Goal: Find specific page/section: Find specific page/section

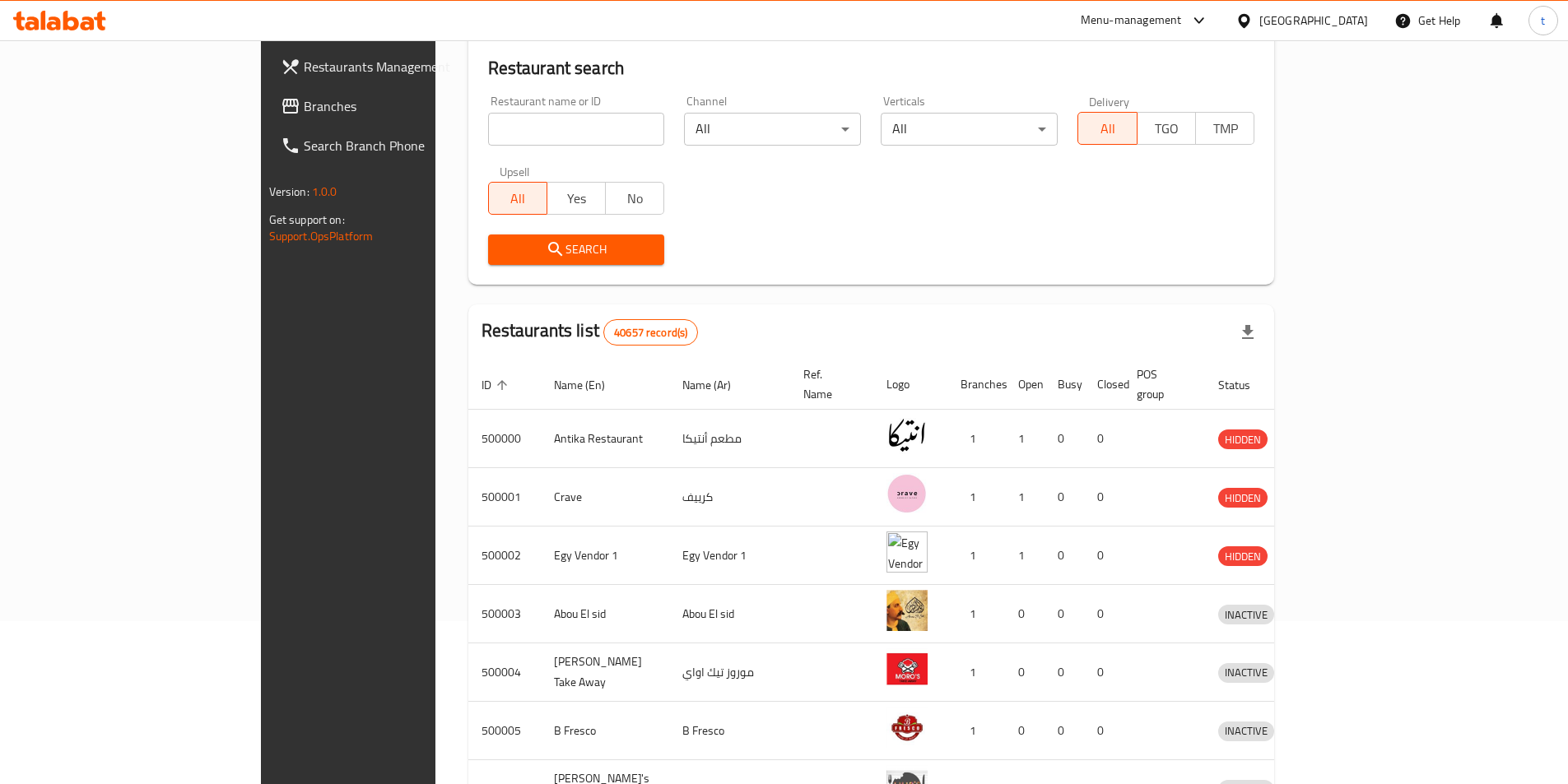
scroll to position [82, 0]
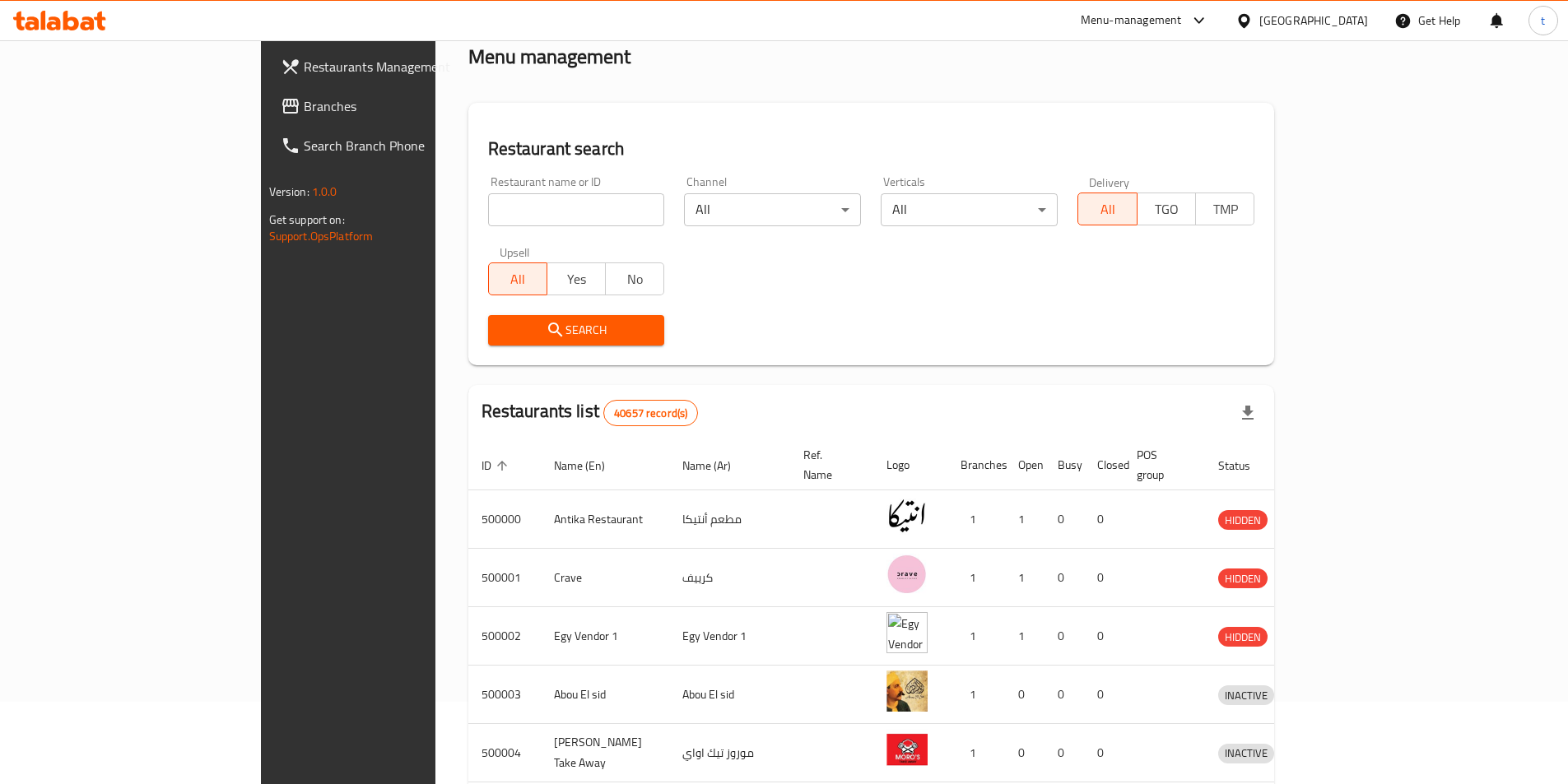
click at [1339, 28] on div "Egypt" at bounding box center [1314, 21] width 109 height 18
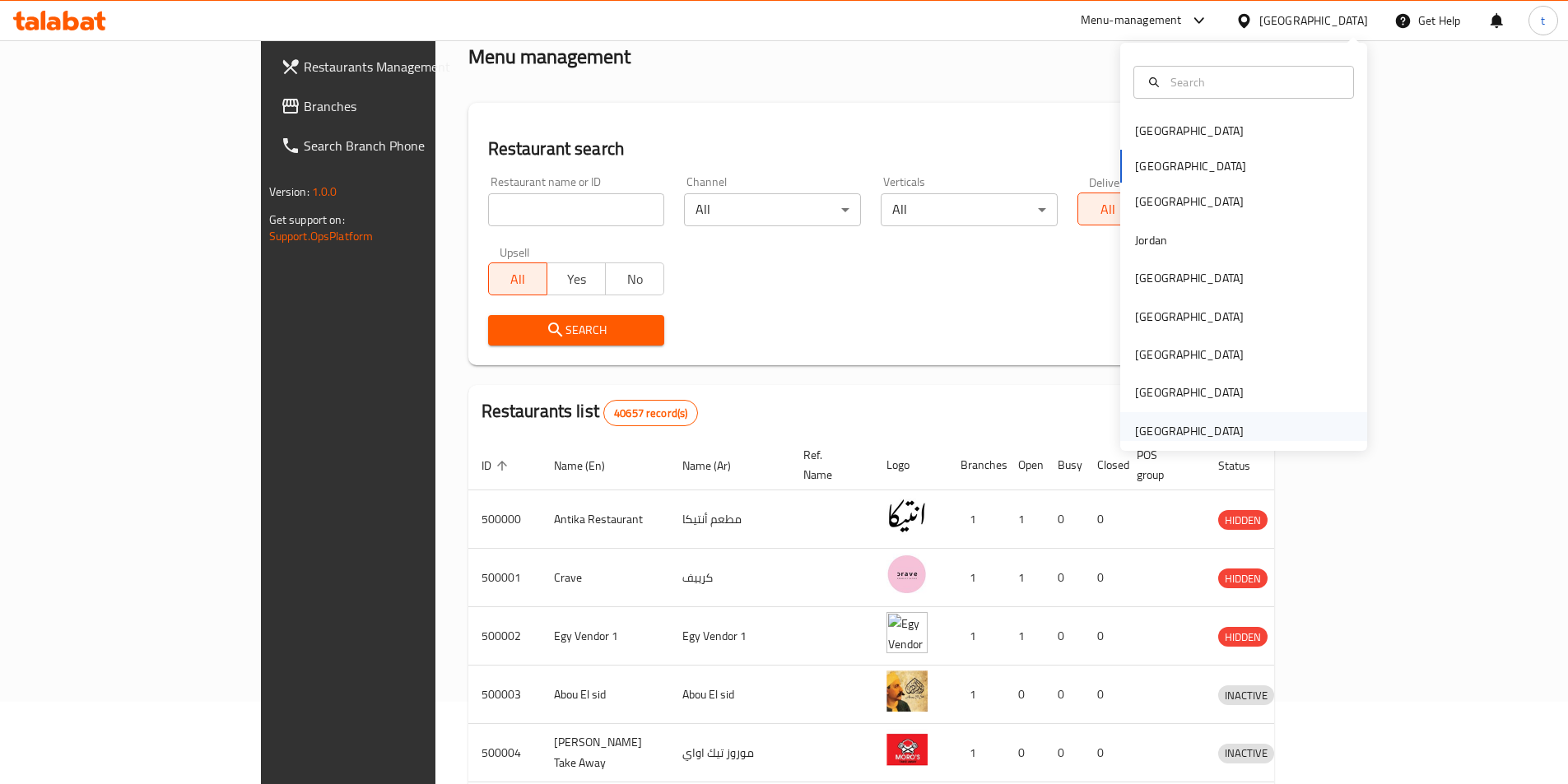
click at [1196, 426] on div "[GEOGRAPHIC_DATA]" at bounding box center [1190, 431] width 109 height 18
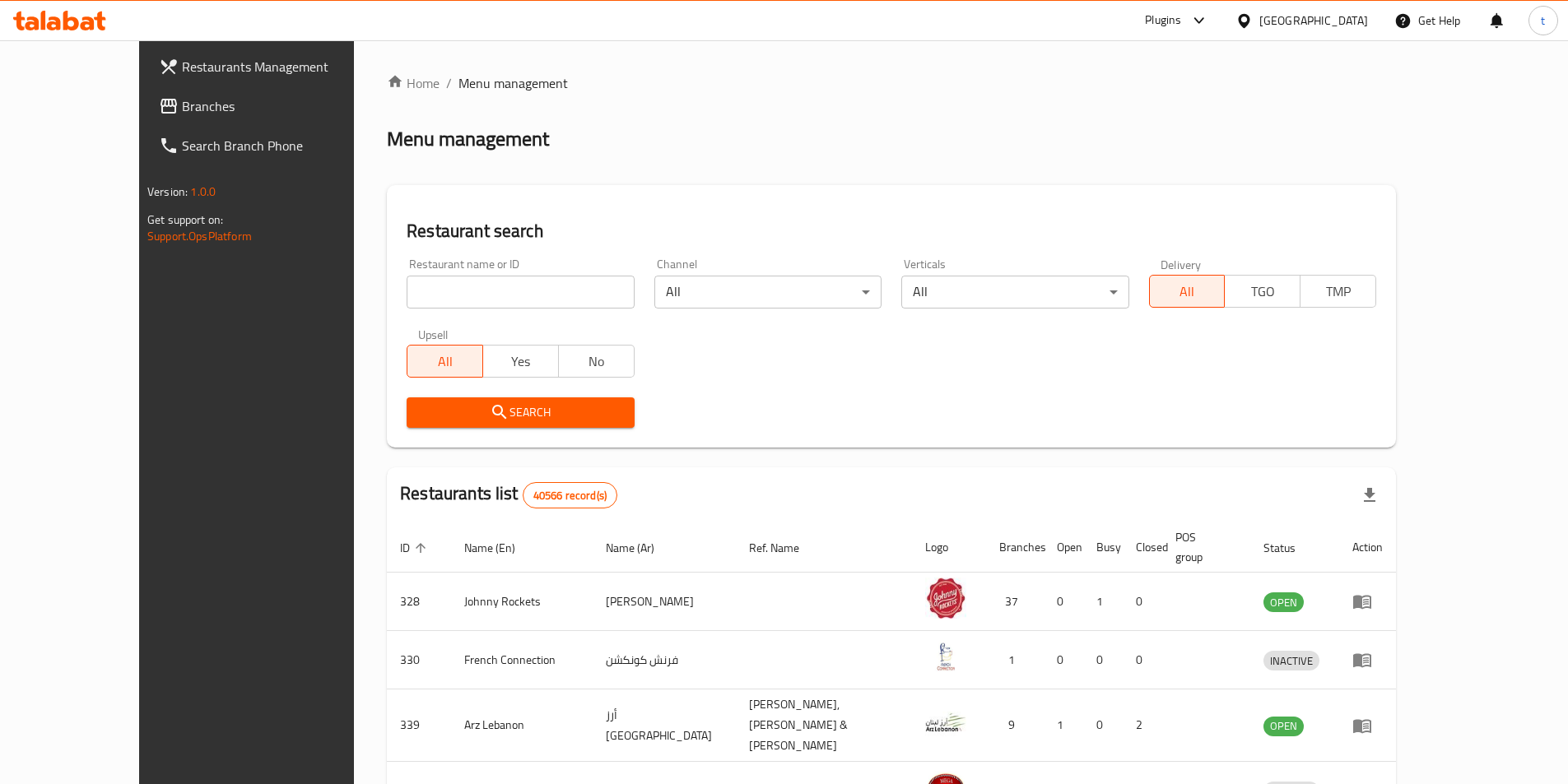
click at [540, 292] on input "search" at bounding box center [521, 291] width 227 height 33
paste input "773918"
type input "773918"
click at [182, 108] on span "Branches" at bounding box center [285, 106] width 206 height 20
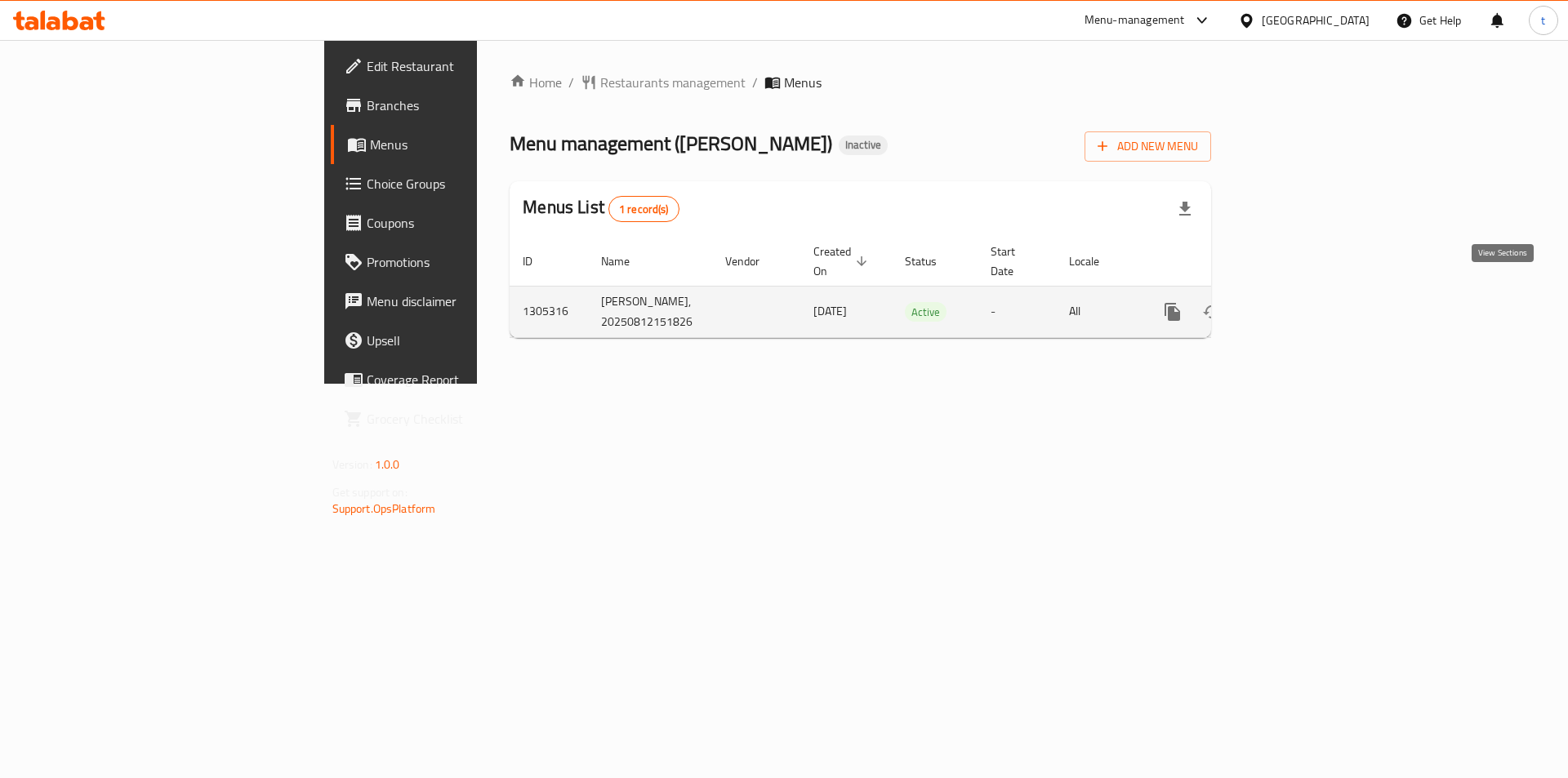
click at [1299, 302] on icon "enhanced table" at bounding box center [1290, 312] width 20 height 20
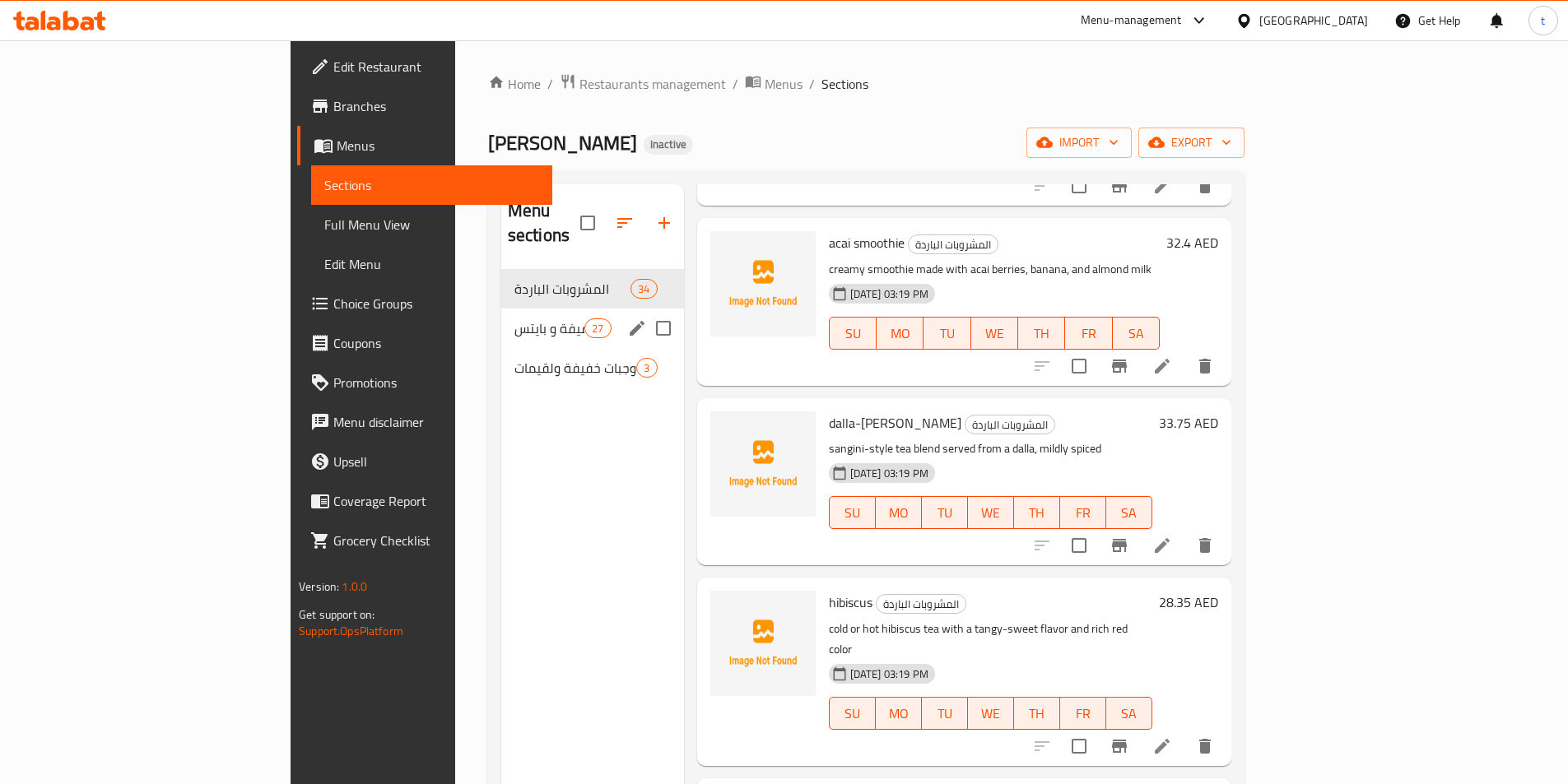
scroll to position [2797, 0]
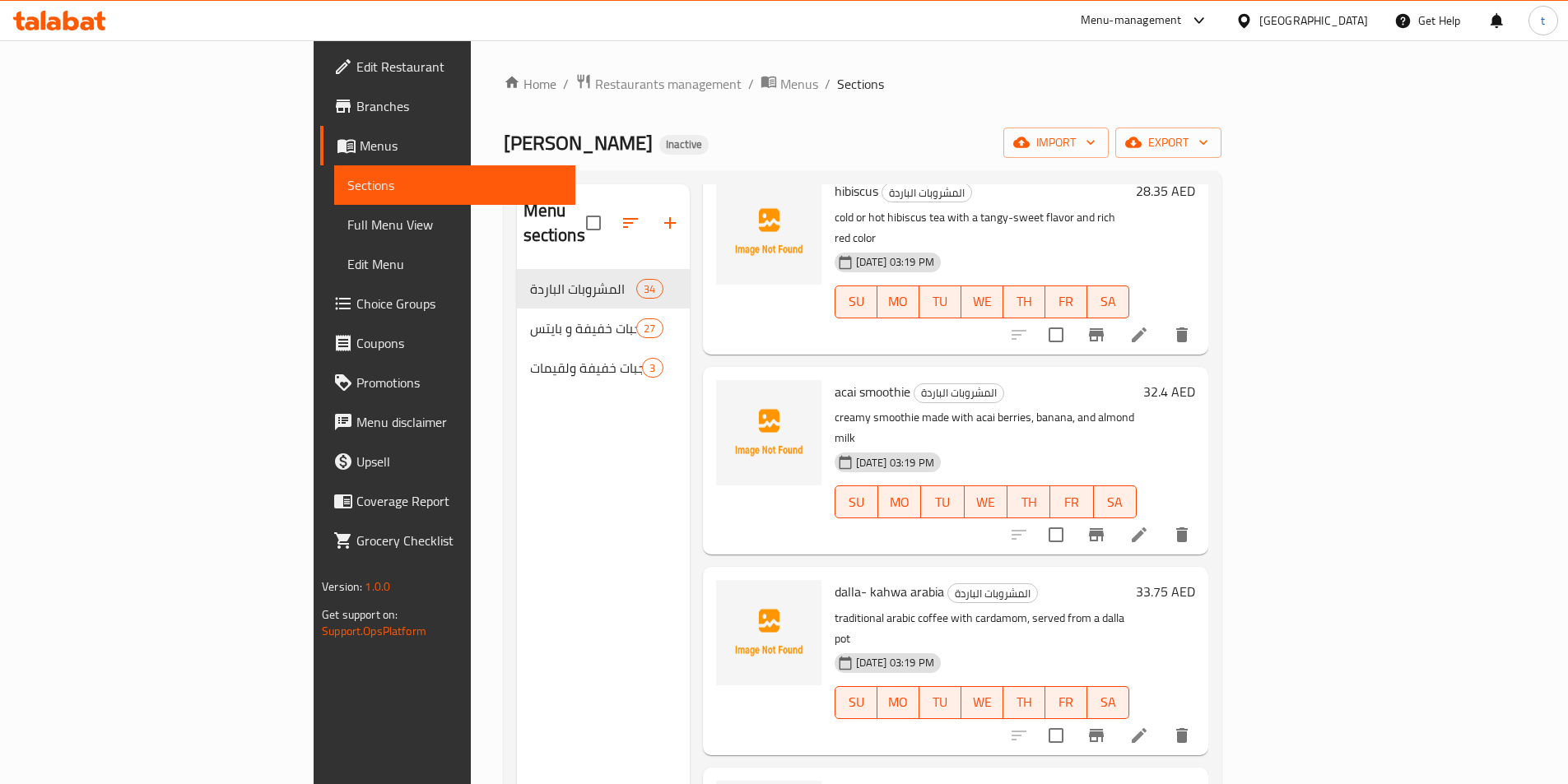
click at [320, 117] on link "Branches" at bounding box center [448, 106] width 255 height 39
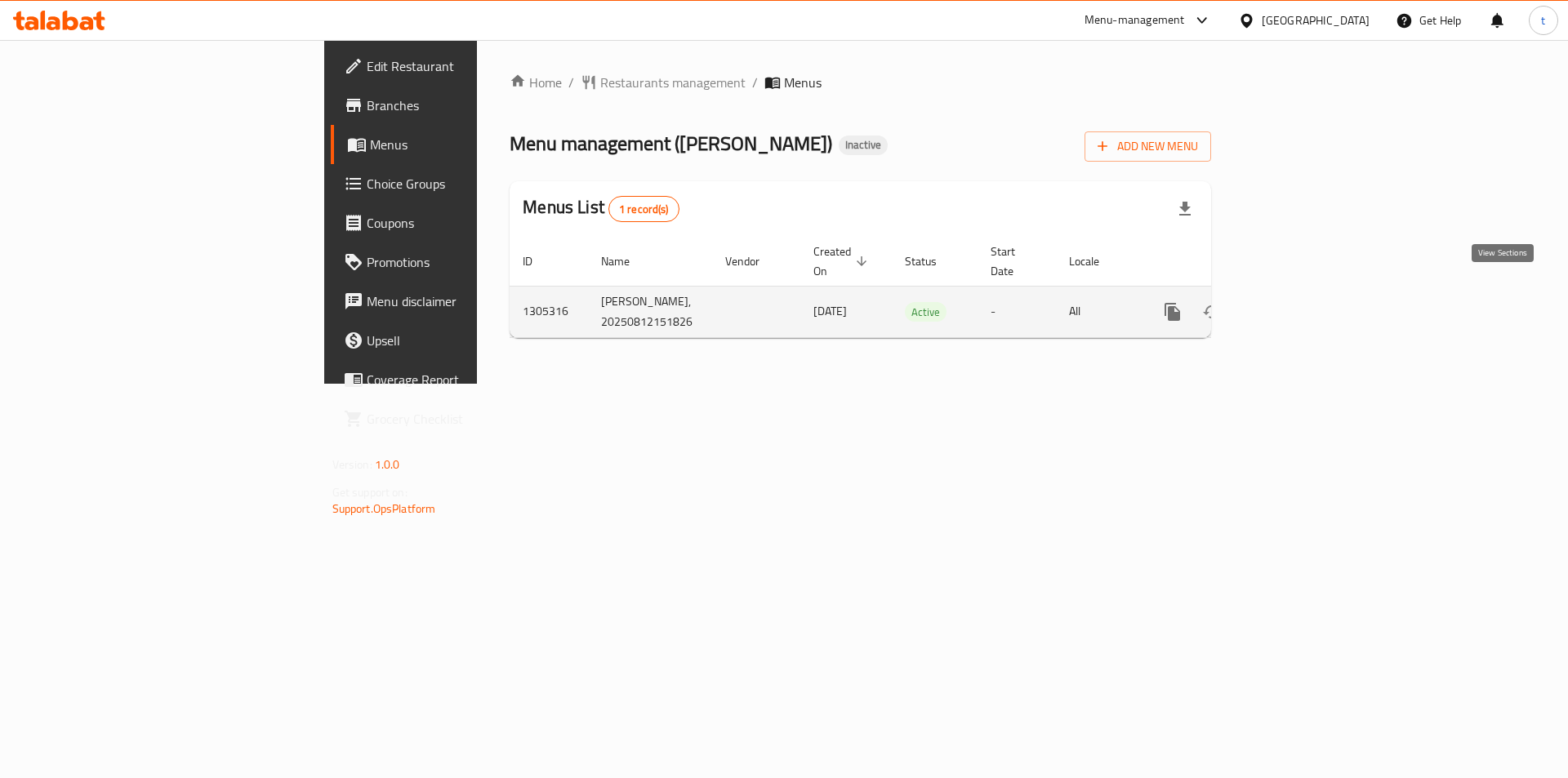
click at [1309, 292] on link "enhanced table" at bounding box center [1290, 312] width 39 height 39
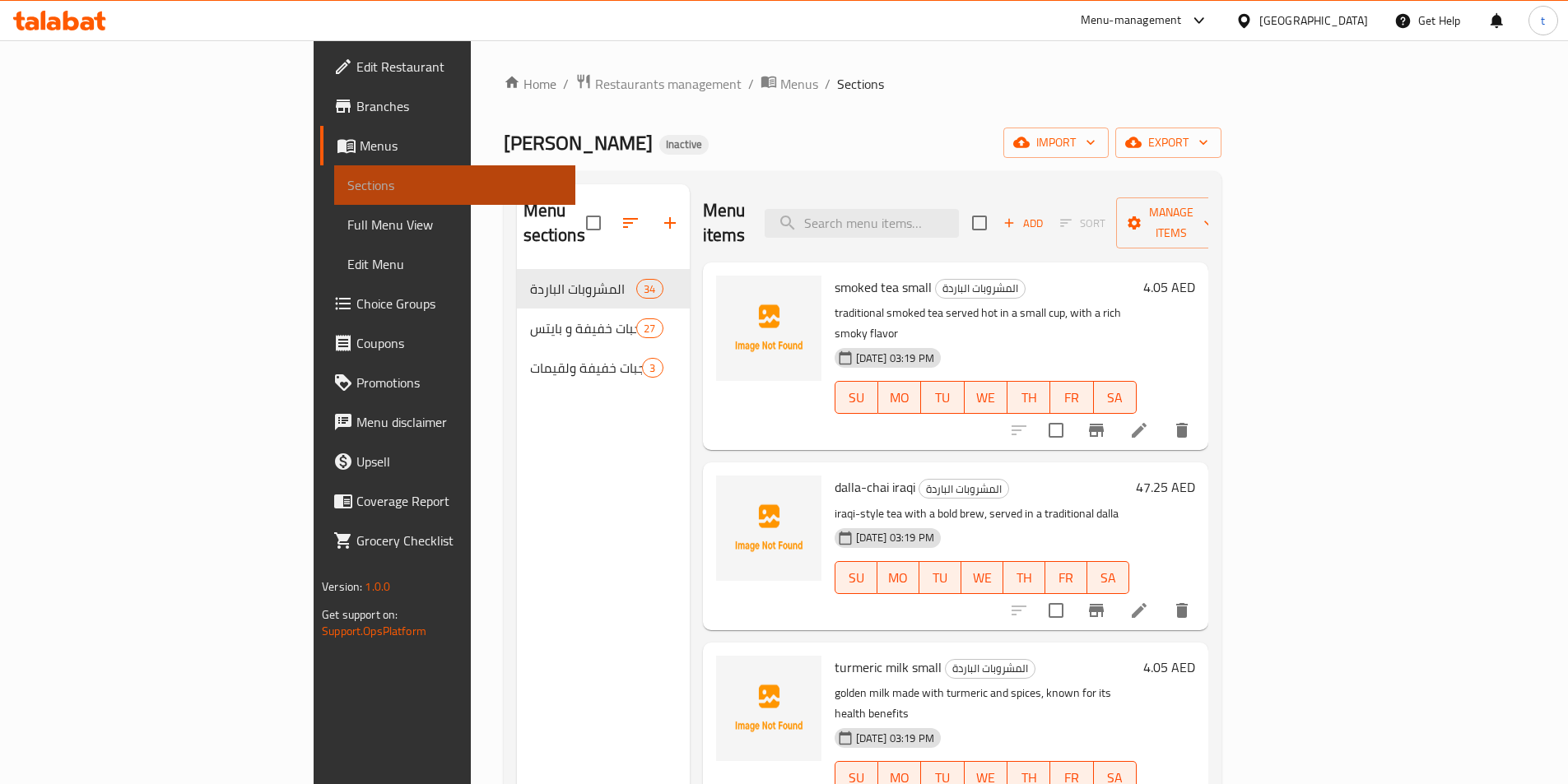
click at [348, 192] on span "Sections" at bounding box center [454, 185] width 214 height 20
click at [360, 146] on span "Menus" at bounding box center [460, 145] width 203 height 20
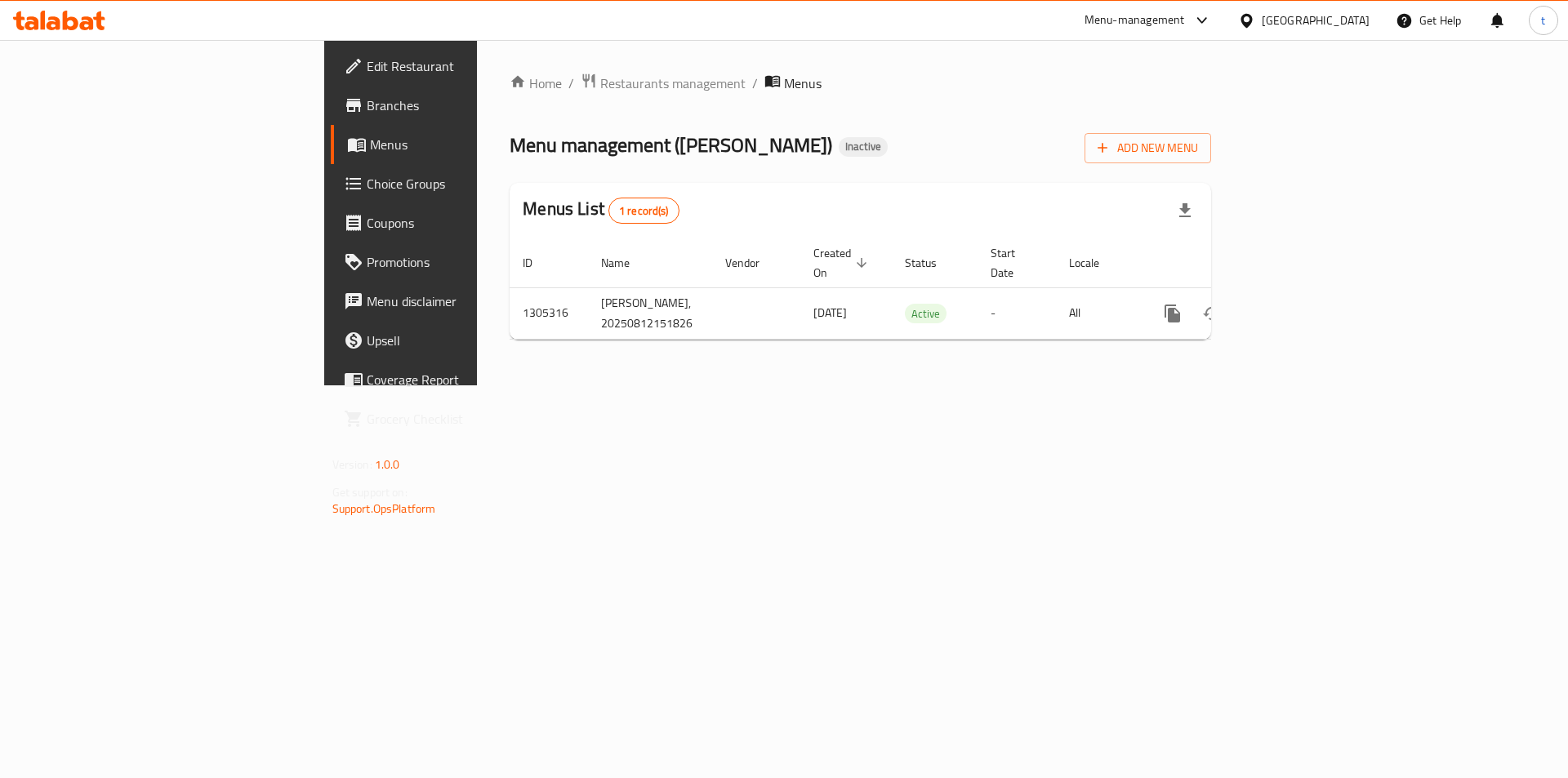
click at [367, 101] on span "Branches" at bounding box center [469, 105] width 207 height 20
